Goal: Task Accomplishment & Management: Use online tool/utility

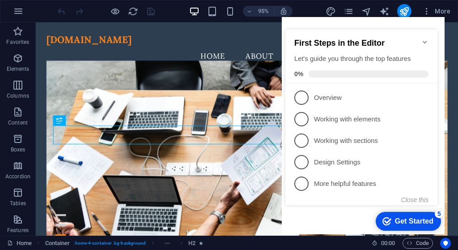
click at [402, 219] on div "Get Started" at bounding box center [414, 221] width 38 height 8
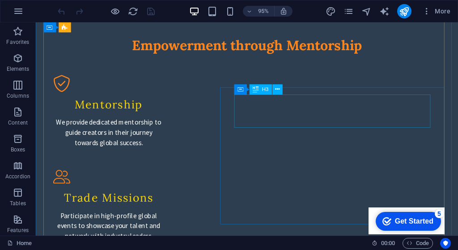
scroll to position [927, 0]
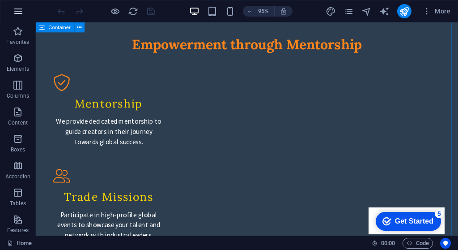
click at [19, 14] on icon "button" at bounding box center [18, 11] width 11 height 11
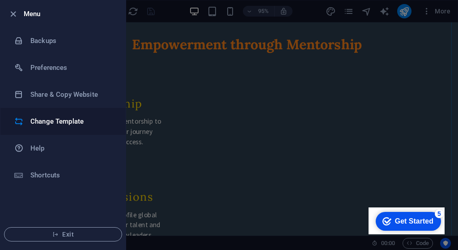
click at [58, 119] on h6 "Change Template" at bounding box center [71, 121] width 83 height 11
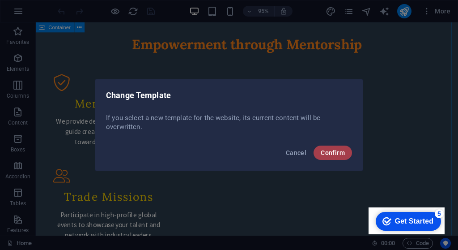
click at [327, 153] on span "Confirm" at bounding box center [333, 152] width 24 height 7
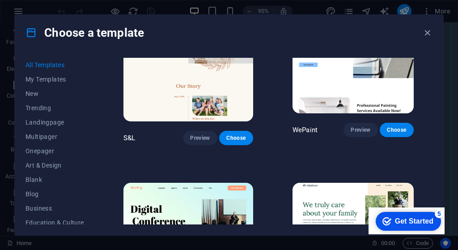
scroll to position [418, 0]
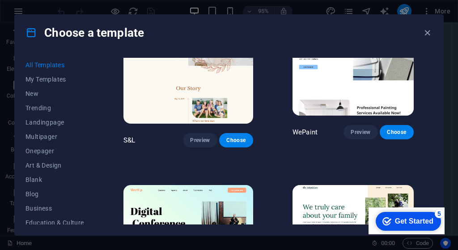
click at [208, 185] on img at bounding box center [189, 245] width 130 height 120
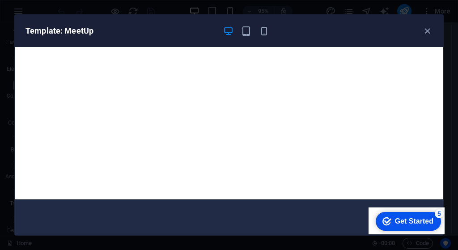
click at [400, 222] on div "Get Started" at bounding box center [414, 221] width 38 height 8
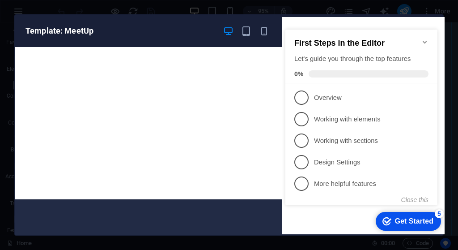
click at [400, 222] on div "Get Started" at bounding box center [414, 221] width 38 height 8
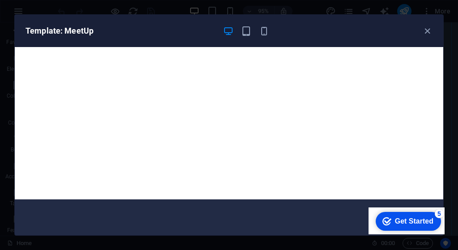
click at [410, 212] on div "checkmark Get Started 5" at bounding box center [408, 221] width 65 height 19
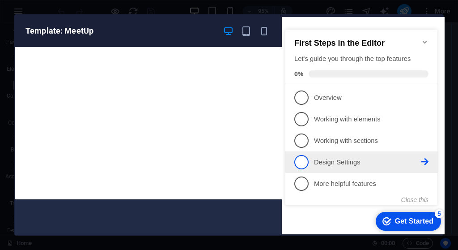
click at [303, 164] on span "4" at bounding box center [301, 162] width 14 height 14
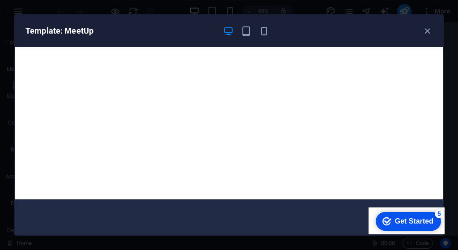
scroll to position [0, 0]
click at [402, 226] on div "checkmark Get Started 5" at bounding box center [408, 221] width 65 height 19
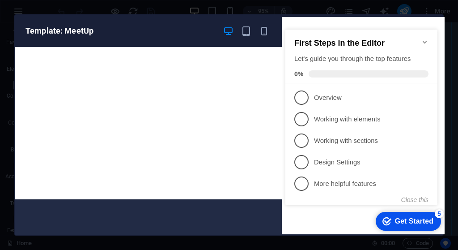
click at [421, 38] on h2 "First Steps in the Editor" at bounding box center [361, 42] width 134 height 9
click at [424, 38] on icon "Minimize checklist" at bounding box center [425, 41] width 7 height 7
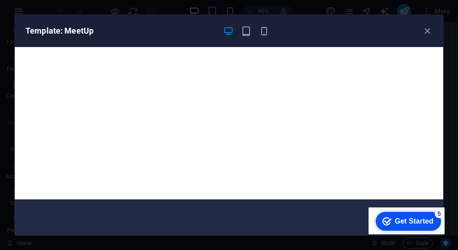
click at [445, 221] on div "checkmark Get Started 5 First Steps in the Editor Let's guide you through the t…" at bounding box center [407, 220] width 76 height 27
click at [427, 32] on icon "button" at bounding box center [428, 31] width 10 height 10
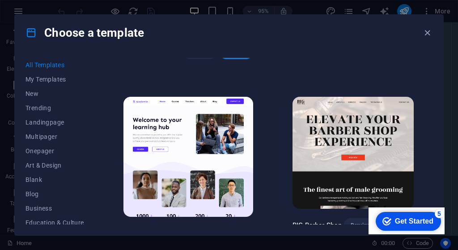
scroll to position [687, 1]
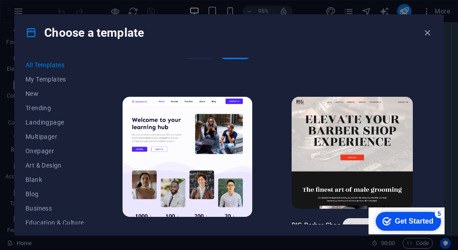
click at [350, 222] on span "Preview" at bounding box center [360, 225] width 20 height 7
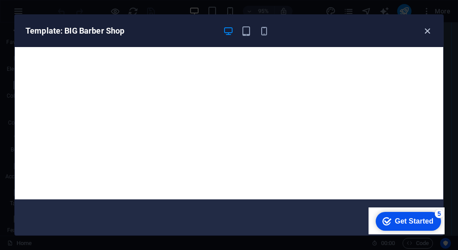
click at [428, 30] on icon "button" at bounding box center [428, 31] width 10 height 10
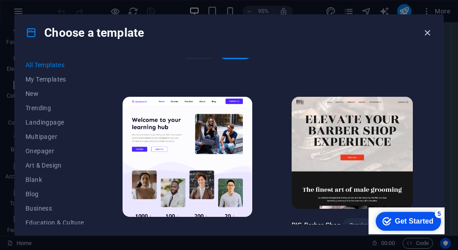
click at [427, 35] on icon "button" at bounding box center [428, 33] width 10 height 10
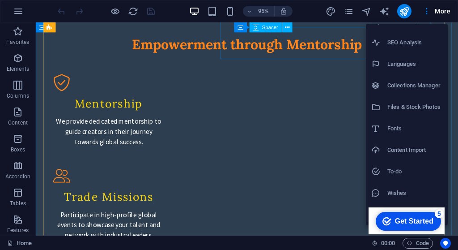
scroll to position [34, 0]
click at [386, 14] on div at bounding box center [229, 125] width 458 height 250
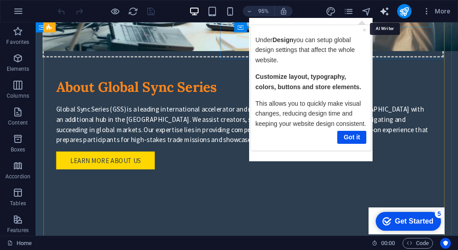
select select "English"
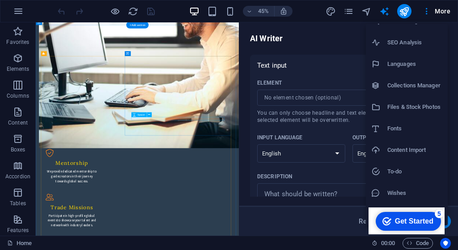
scroll to position [35, 0]
click at [20, 18] on div at bounding box center [229, 125] width 458 height 250
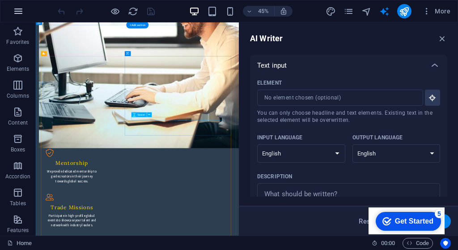
click at [20, 13] on icon "button" at bounding box center [18, 11] width 11 height 11
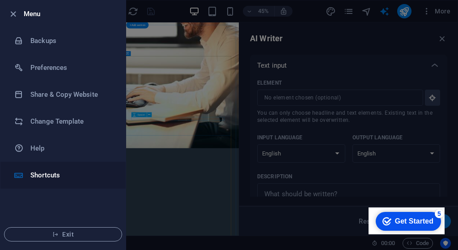
click at [54, 177] on h6 "Shortcuts" at bounding box center [71, 175] width 83 height 11
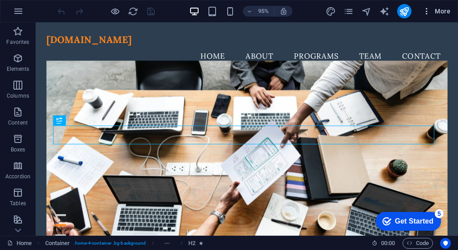
click at [435, 14] on span "More" at bounding box center [437, 11] width 28 height 9
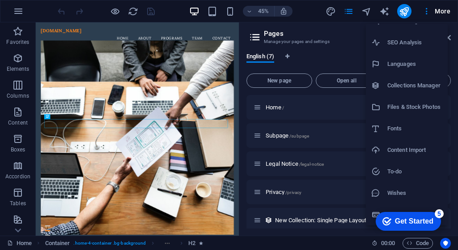
scroll to position [35, 0]
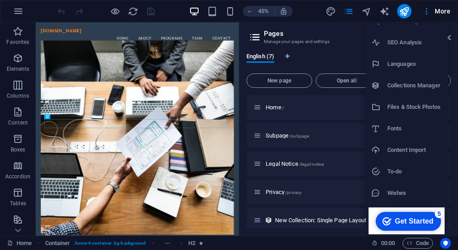
click at [372, 212] on div "checkmark Get Started 5 First Steps in the Editor Let's guide you through the t…" at bounding box center [407, 220] width 76 height 27
click at [393, 209] on div "checkmark Get Started 5 First Steps in the Editor Let's guide you through the t…" at bounding box center [407, 220] width 76 height 27
click at [150, 17] on div at bounding box center [229, 125] width 458 height 250
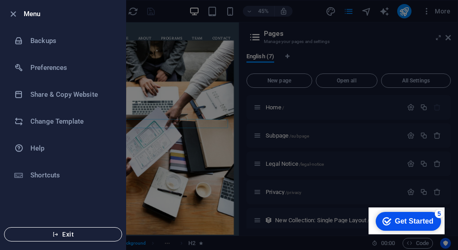
click at [68, 238] on button "Exit" at bounding box center [63, 234] width 118 height 14
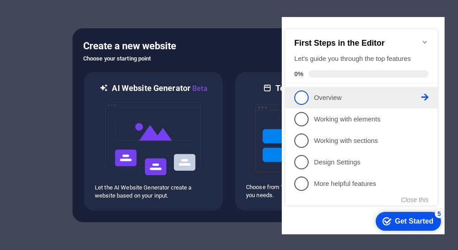
click at [304, 102] on span "1" at bounding box center [301, 97] width 14 height 14
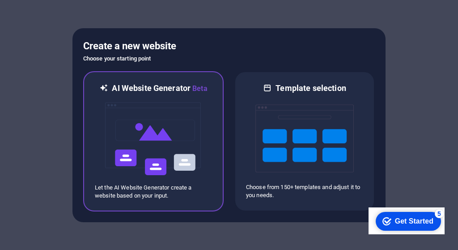
click at [180, 174] on img at bounding box center [153, 139] width 98 height 90
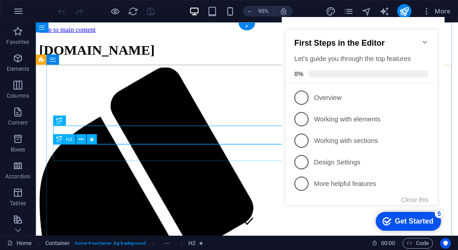
drag, startPoint x: 426, startPoint y: 39, endPoint x: 360, endPoint y: 80, distance: 77.6
click at [360, 80] on div "First Steps in the Editor Let's guide you through the top features 0%" at bounding box center [362, 57] width 152 height 54
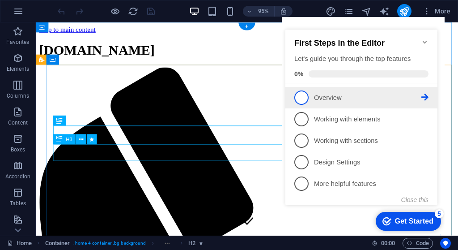
click at [310, 99] on link "1 Overview - incomplete" at bounding box center [361, 97] width 134 height 14
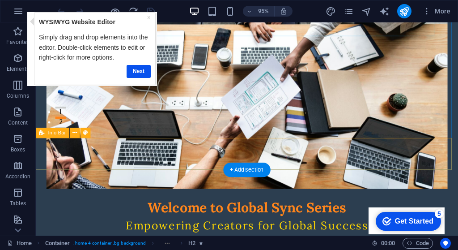
scroll to position [114, 0]
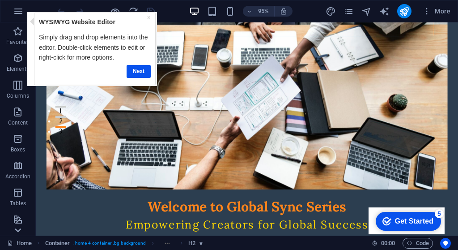
click at [21, 233] on icon at bounding box center [18, 230] width 13 height 13
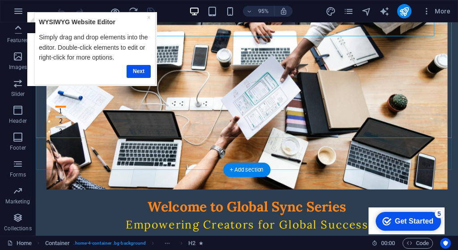
click at [23, 31] on icon at bounding box center [18, 27] width 13 height 13
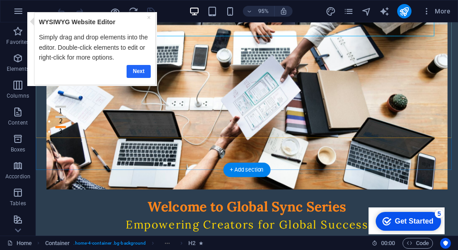
click at [133, 74] on link "Next" at bounding box center [138, 71] width 24 height 13
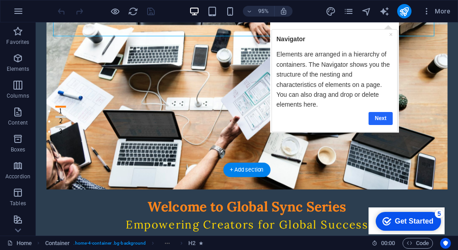
click at [381, 113] on link "Next" at bounding box center [380, 117] width 24 height 13
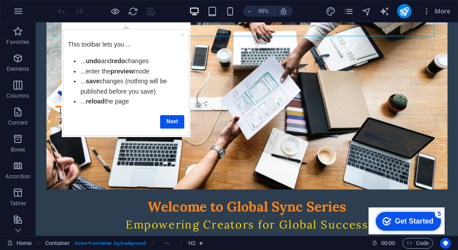
click at [405, 18] on div "95% More" at bounding box center [228, 10] width 457 height 21
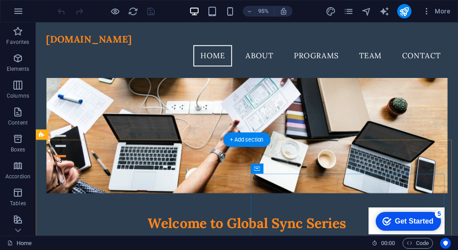
scroll to position [80, 0]
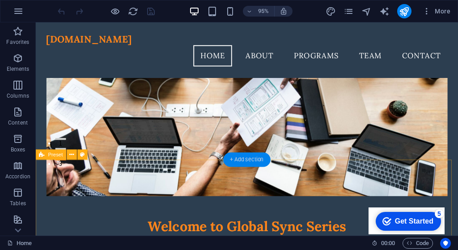
click at [259, 162] on div "+ Add section" at bounding box center [246, 160] width 47 height 14
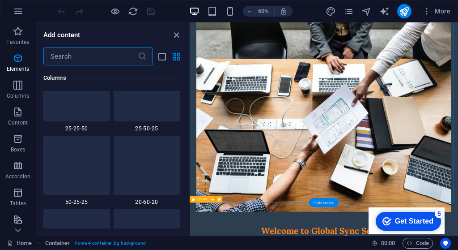
scroll to position [1566, 0]
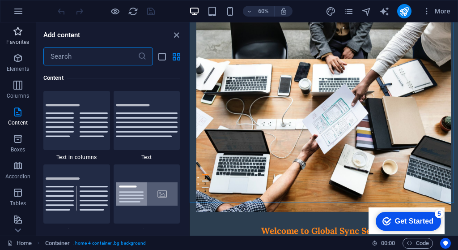
click at [27, 43] on p "Favorites" at bounding box center [17, 41] width 23 height 7
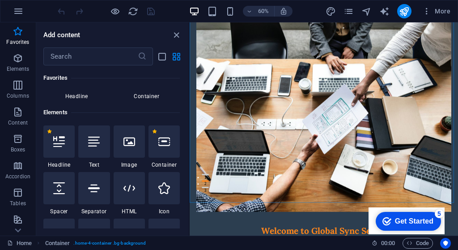
scroll to position [63, 0]
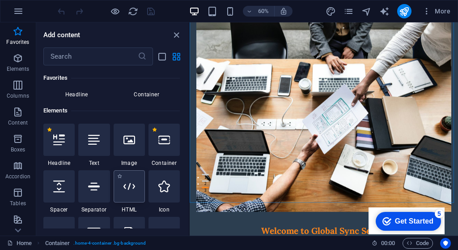
click at [131, 196] on div at bounding box center [129, 186] width 31 height 32
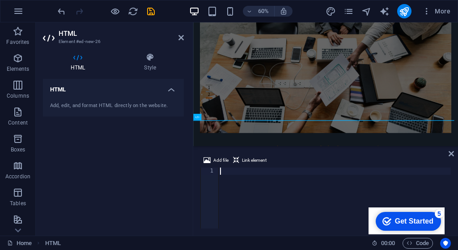
click at [239, 204] on div at bounding box center [334, 204] width 233 height 75
type textarea "</html>"
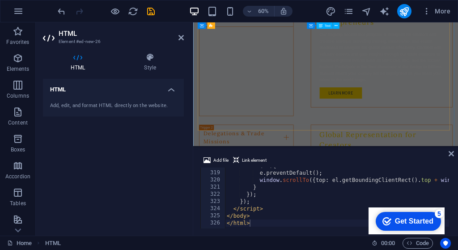
scroll to position [2919, 0]
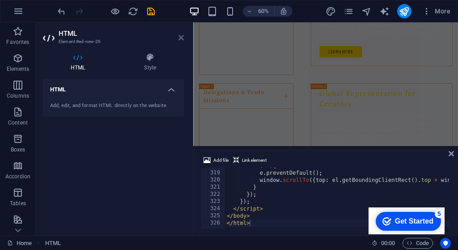
click at [179, 38] on icon at bounding box center [181, 37] width 5 height 7
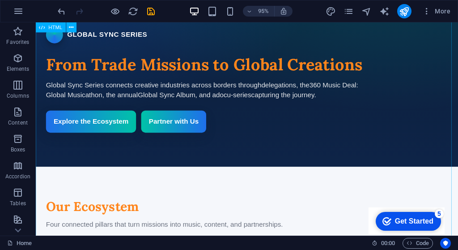
scroll to position [527, 0]
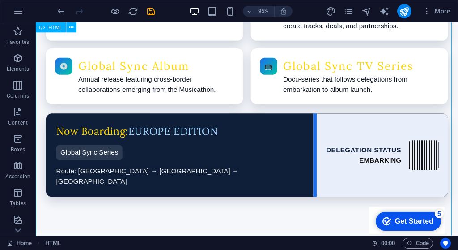
scroll to position [825, 0]
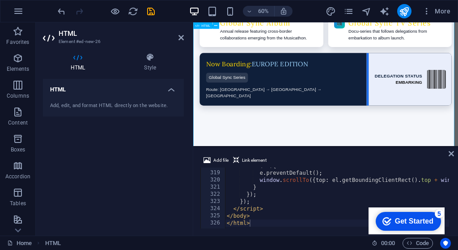
click at [182, 38] on icon at bounding box center [181, 37] width 5 height 7
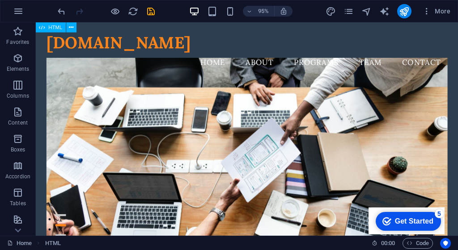
scroll to position [0, 0]
